Goal: Task Accomplishment & Management: Complete application form

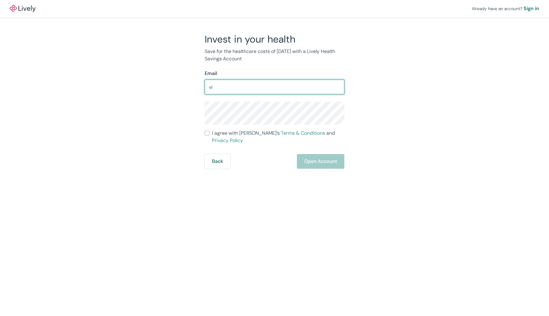
type input "v"
type input "[EMAIL_ADDRESS][DOMAIN_NAME]"
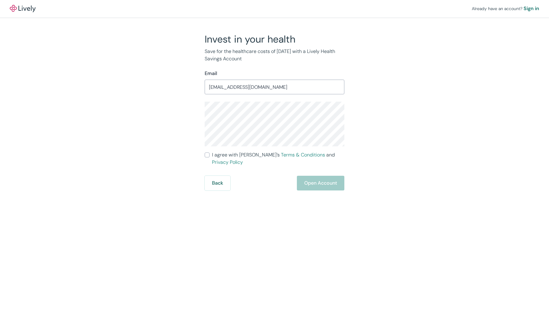
click at [206, 157] on input "I agree with Lively’s Terms & Conditions and Privacy Policy" at bounding box center [207, 155] width 5 height 5
checkbox input "true"
click at [315, 177] on button "Open Account" at bounding box center [321, 183] width 48 height 15
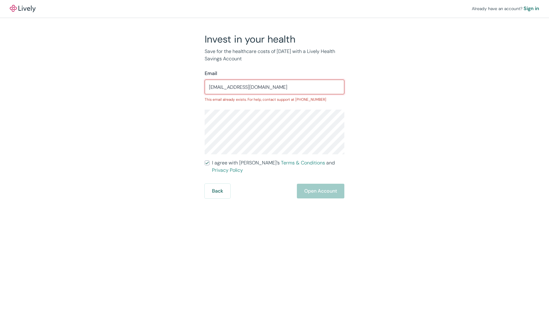
drag, startPoint x: 275, startPoint y: 88, endPoint x: 190, endPoint y: 93, distance: 84.4
click at [190, 93] on div "Invest in your health Save for the healthcare costs of [DATE] with a Lively Hea…" at bounding box center [271, 116] width 294 height 166
type input "p"
type input "v"
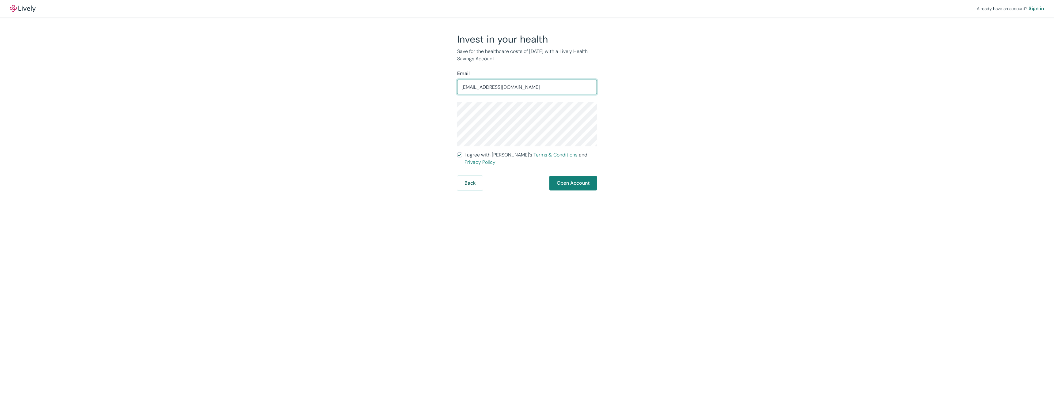
type input "[EMAIL_ADDRESS][DOMAIN_NAME]"
